Goal: Task Accomplishment & Management: Manage account settings

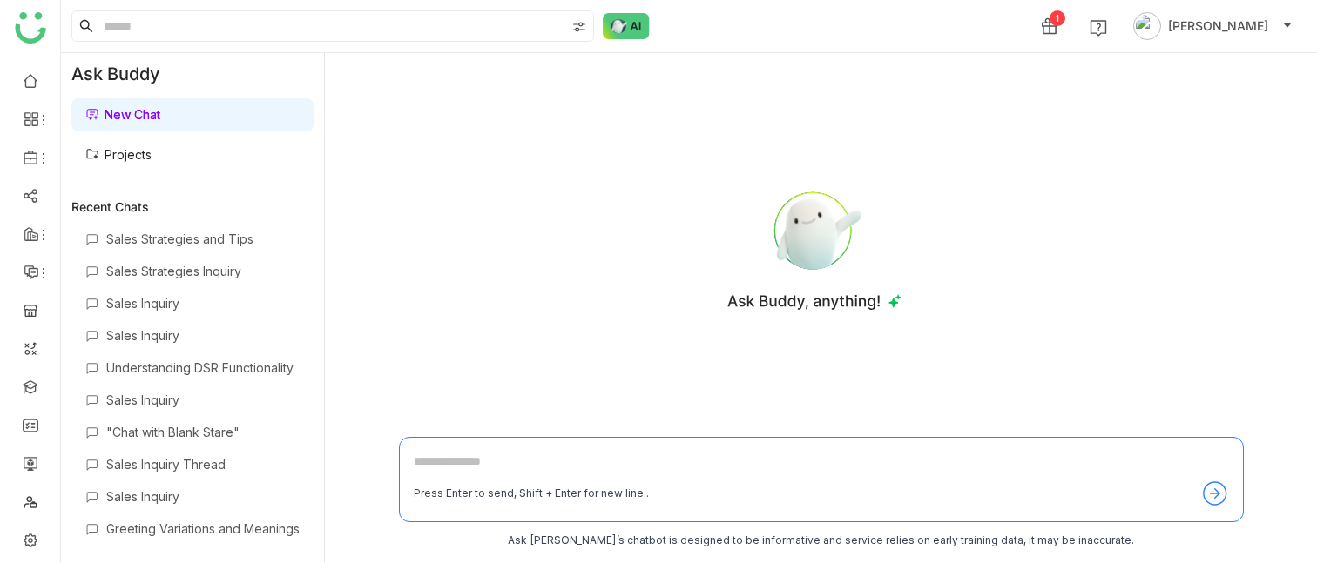
click at [152, 152] on link "Projects" at bounding box center [118, 154] width 66 height 15
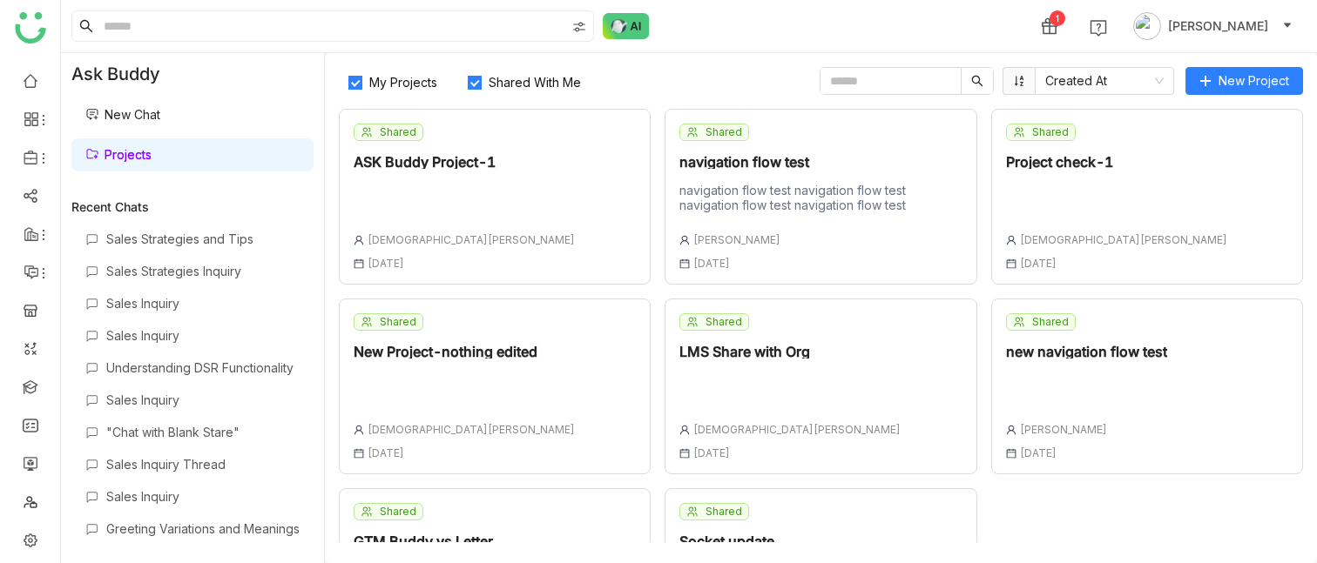
click at [610, 182] on div "Shared ASK Buddy Project-1 [DEMOGRAPHIC_DATA][PERSON_NAME] [DATE]" at bounding box center [495, 197] width 312 height 176
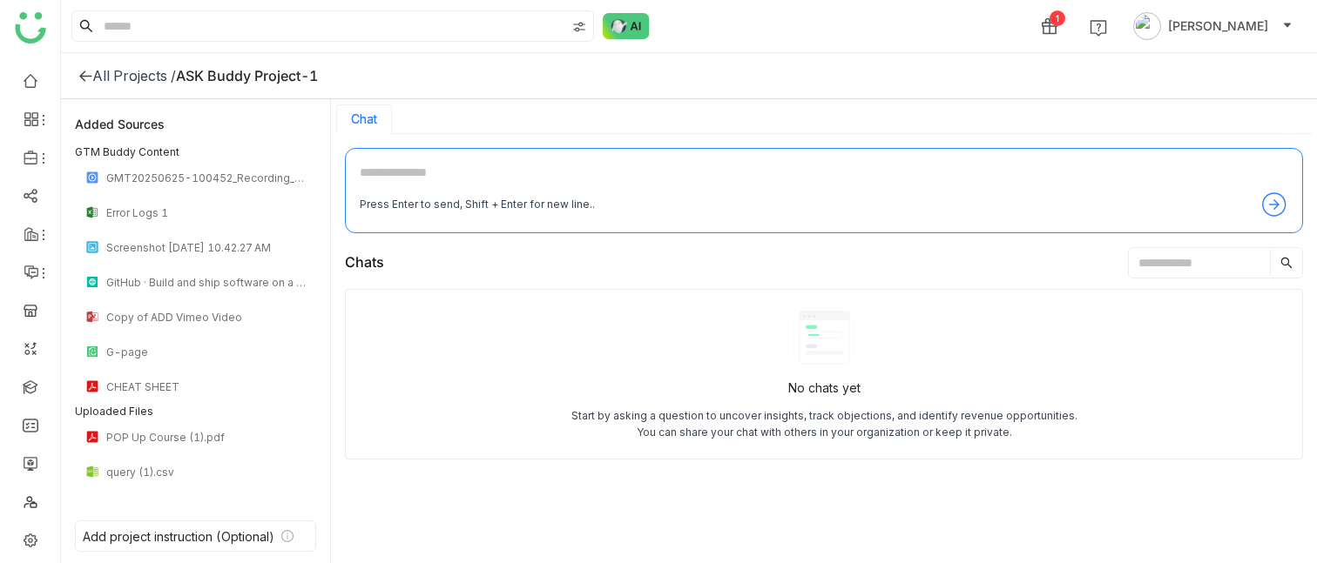
click at [116, 74] on div "All Projects /" at bounding box center [134, 75] width 84 height 17
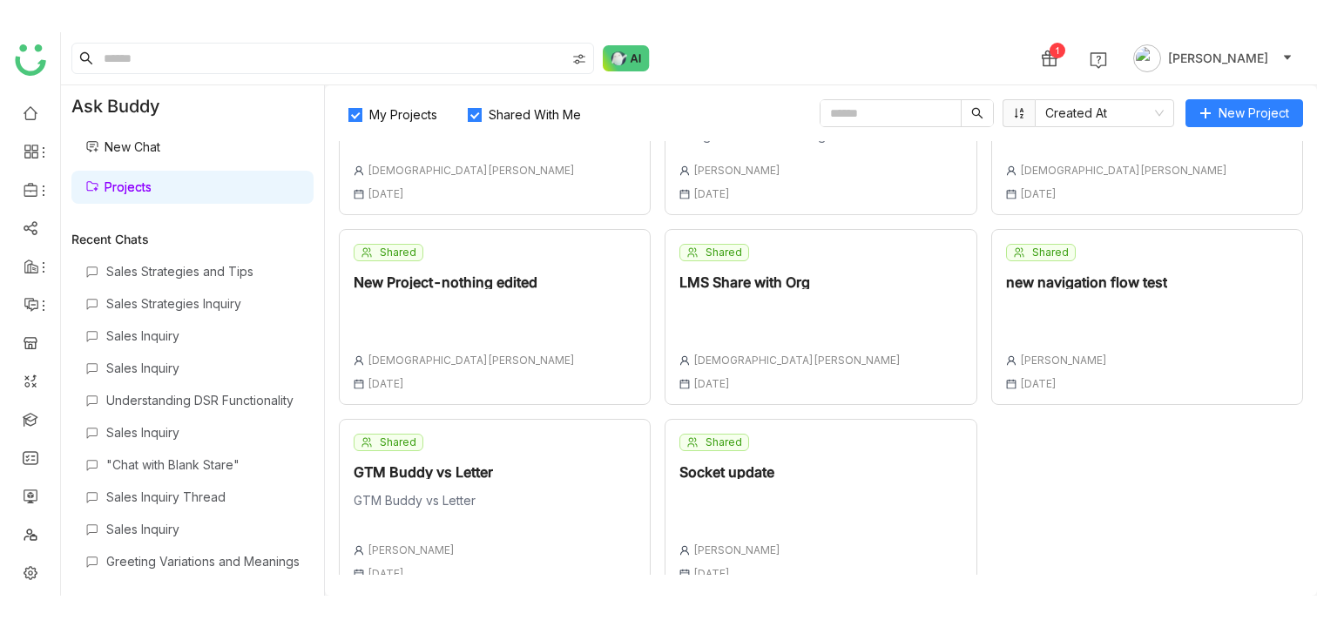
scroll to position [122, 0]
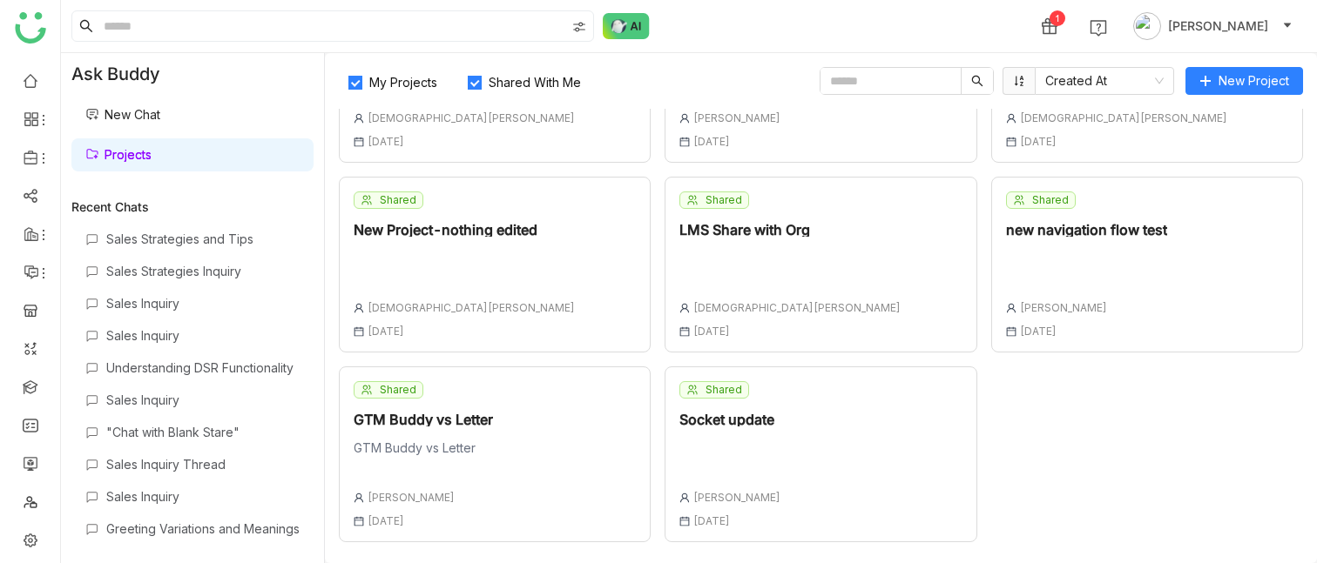
click at [406, 84] on span "My Projects" at bounding box center [403, 82] width 82 height 15
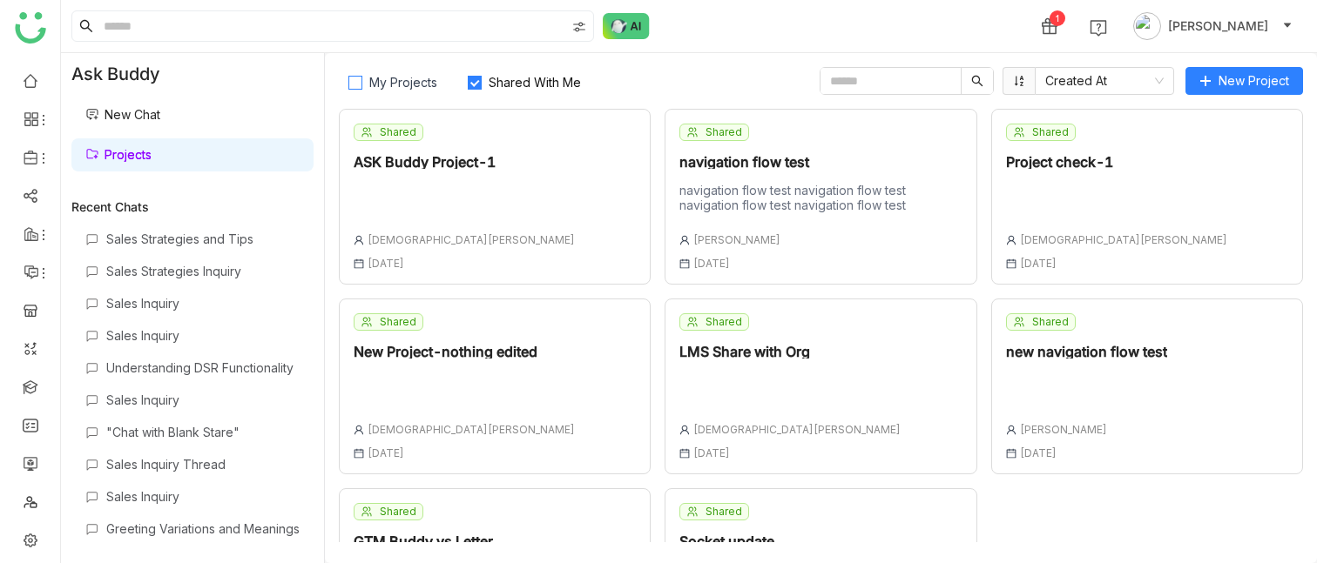
click at [416, 83] on span "My Projects" at bounding box center [403, 82] width 82 height 15
click at [519, 79] on span "Shared With Me" at bounding box center [535, 82] width 106 height 15
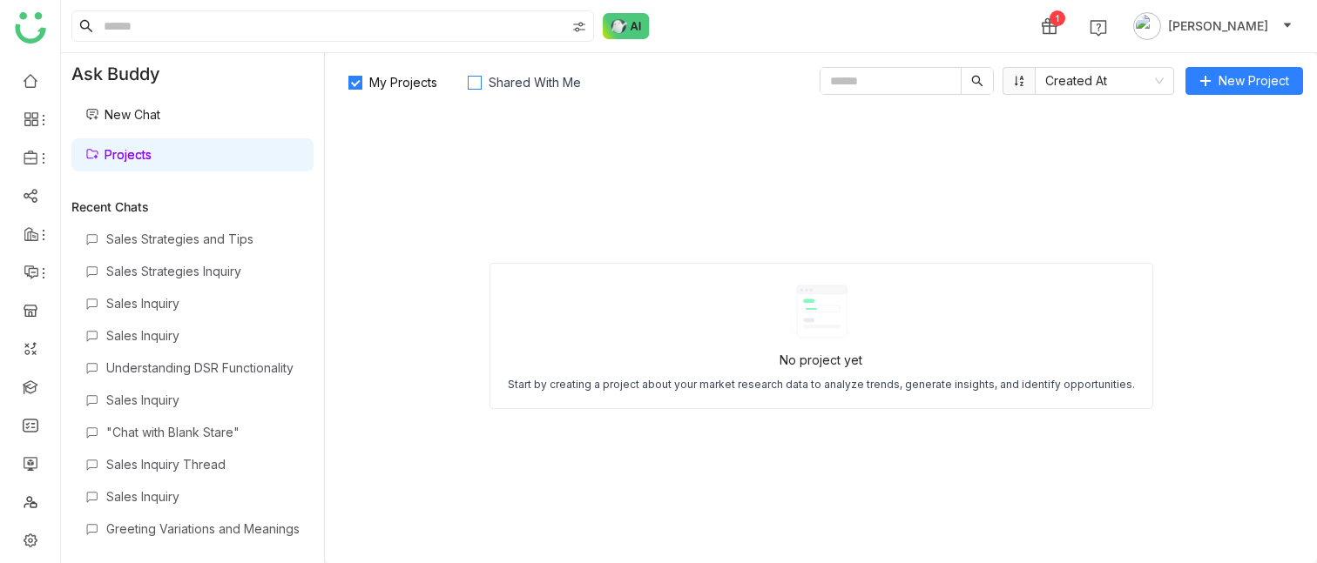
click at [507, 84] on span "Shared With Me" at bounding box center [535, 82] width 106 height 15
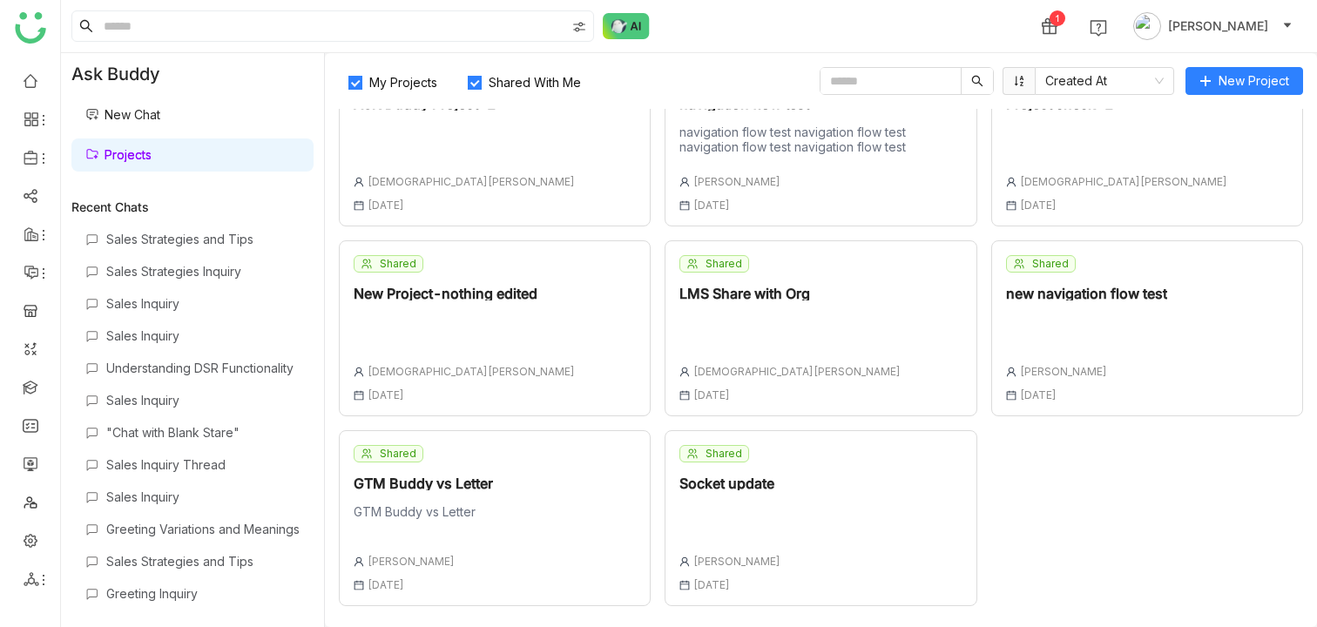
scroll to position [0, 0]
